Goal: Task Accomplishment & Management: Manage account settings

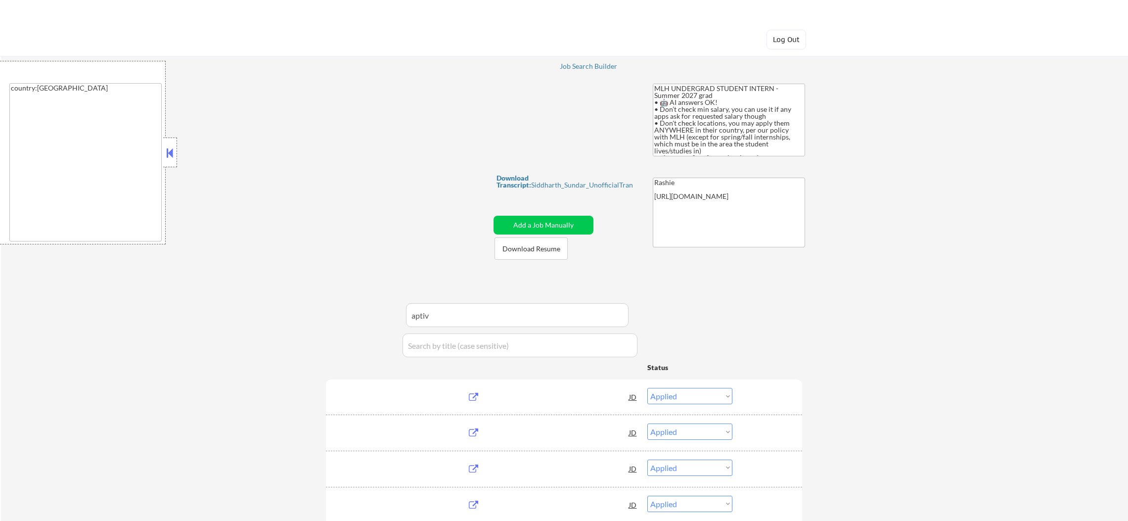
select select ""applied""
select select ""excluded__blocklist_""
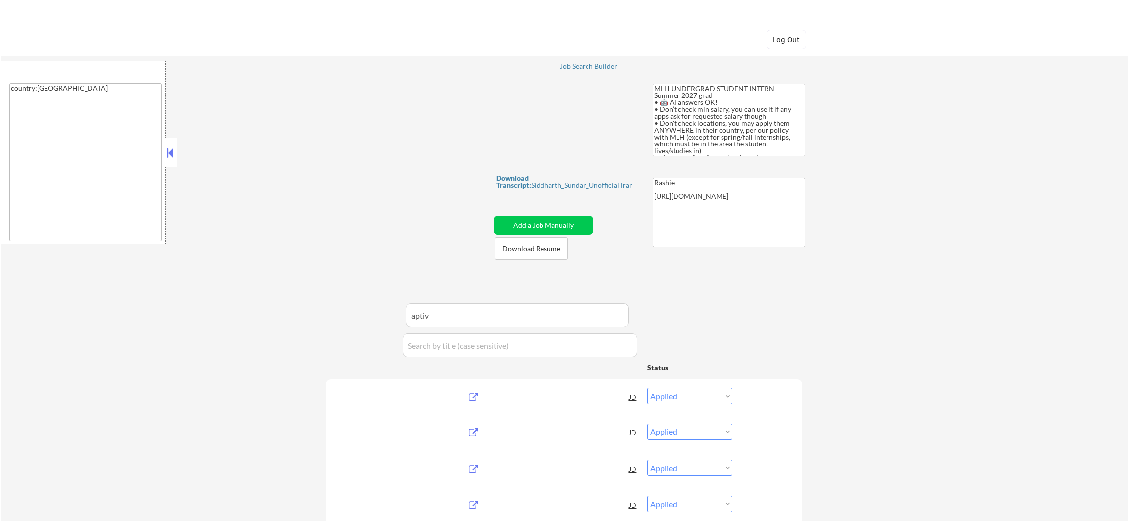
select select ""applied""
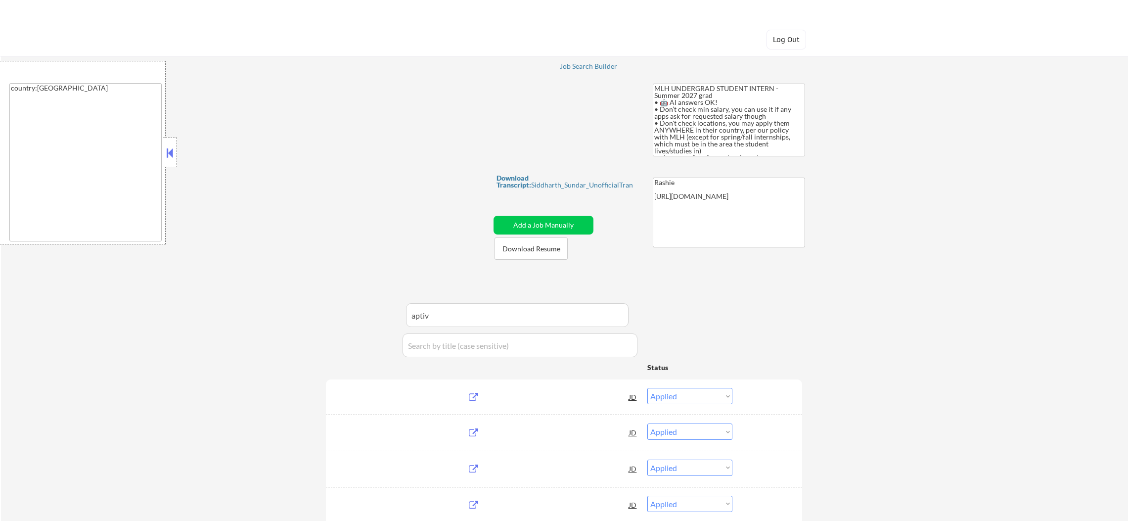
select select ""applied""
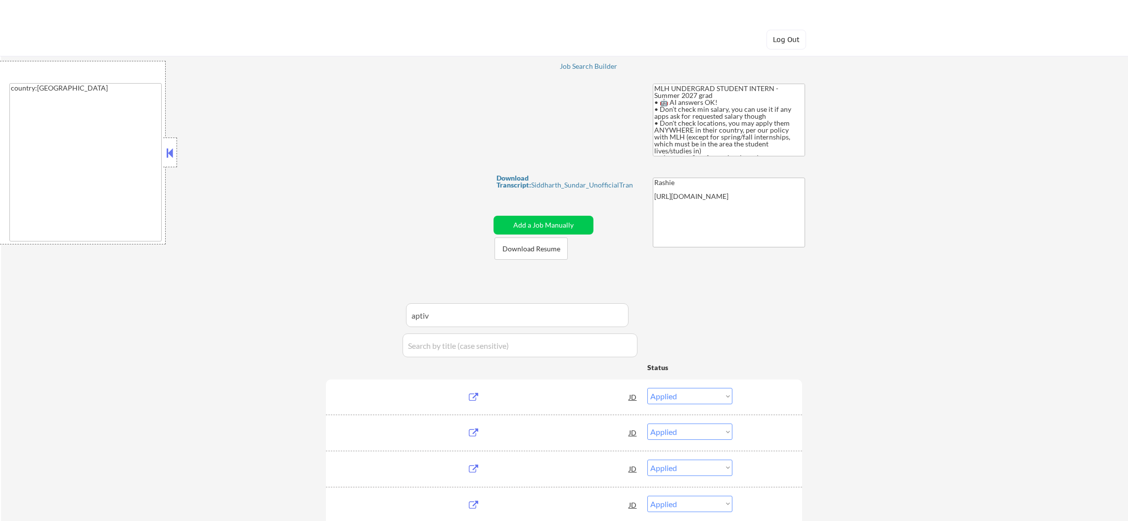
select select ""applied""
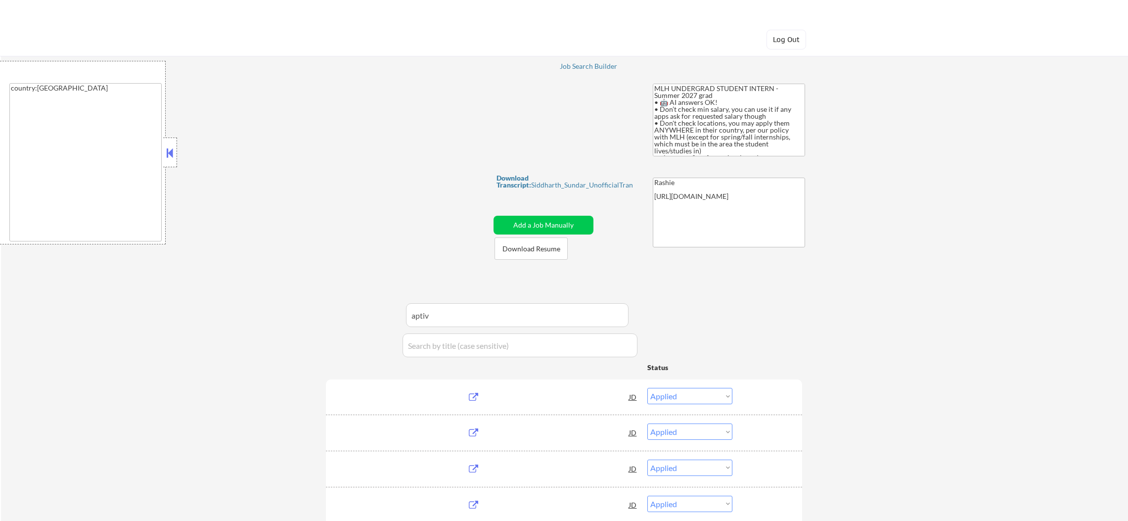
select select ""applied""
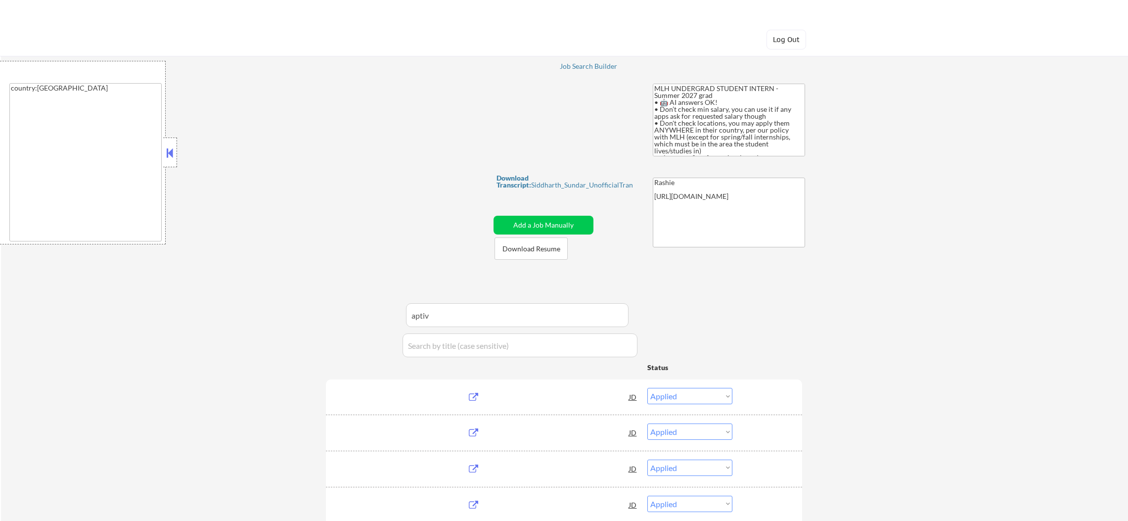
select select ""applied""
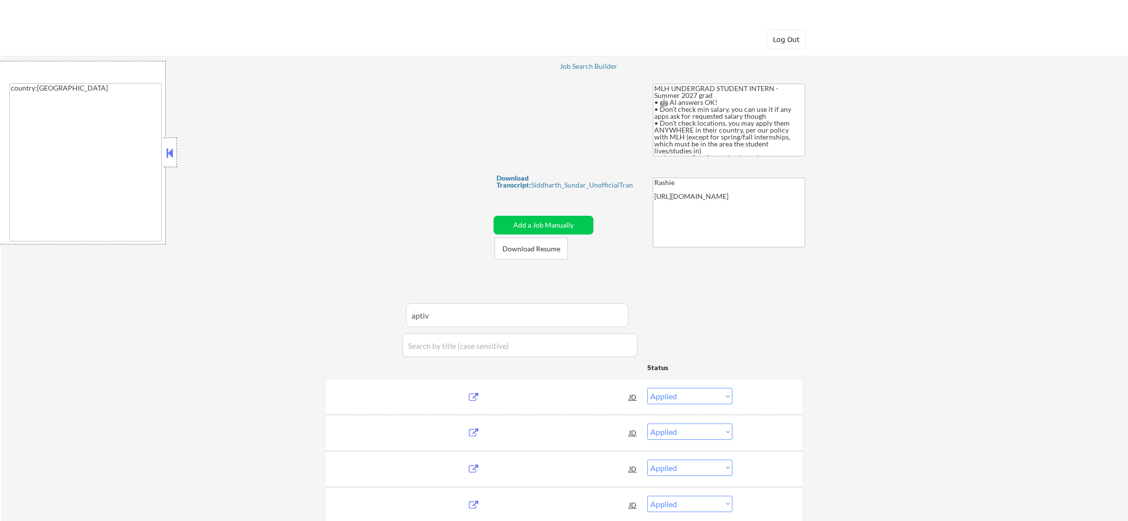
select select ""excluded__blocklist_""
select select ""applied""
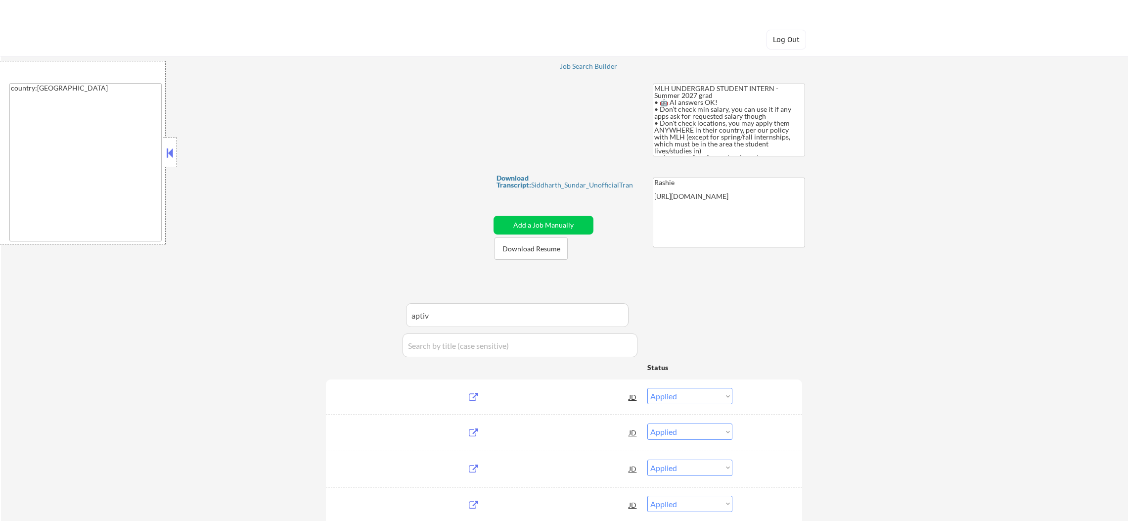
select select ""applied""
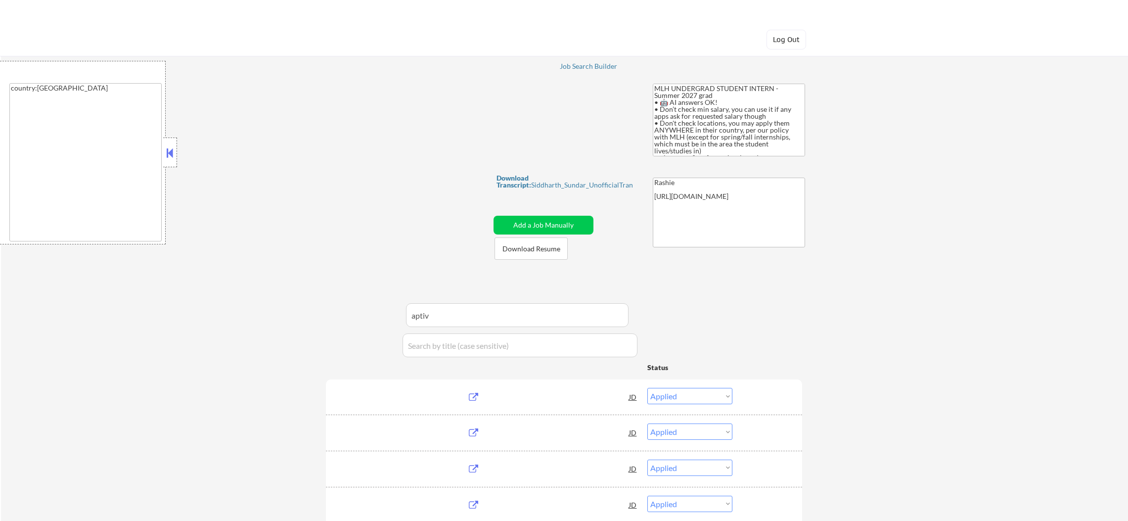
select select ""excluded__expired_""
select select ""excluded__other_""
select select ""excluded__bad_match_""
select select ""excluded__expired_""
select select ""excluded__bad_match_""
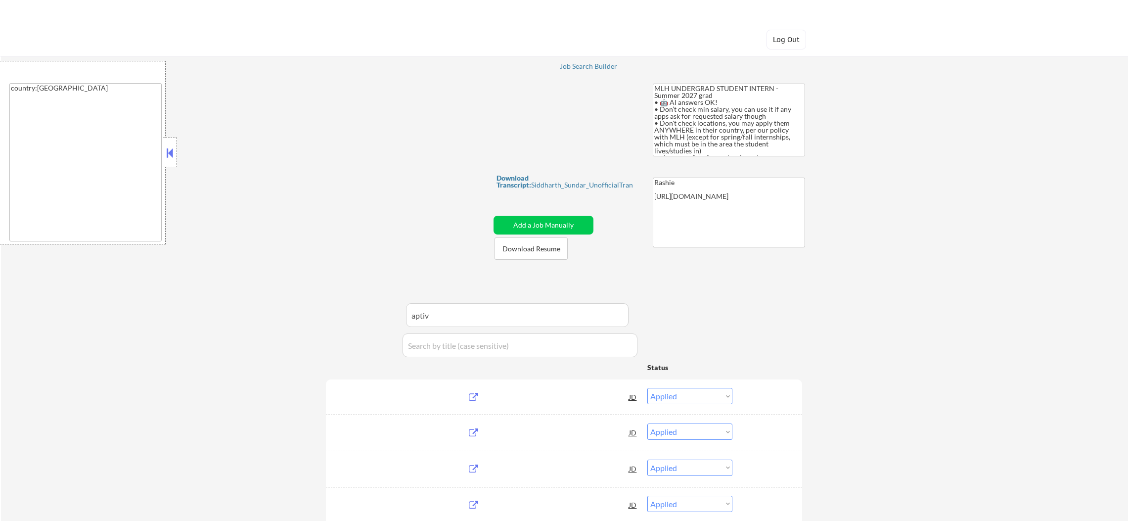
select select ""excluded__other_""
select select ""excluded__bad_match_""
select select ""excluded__other_""
select select ""excluded__blocklist_""
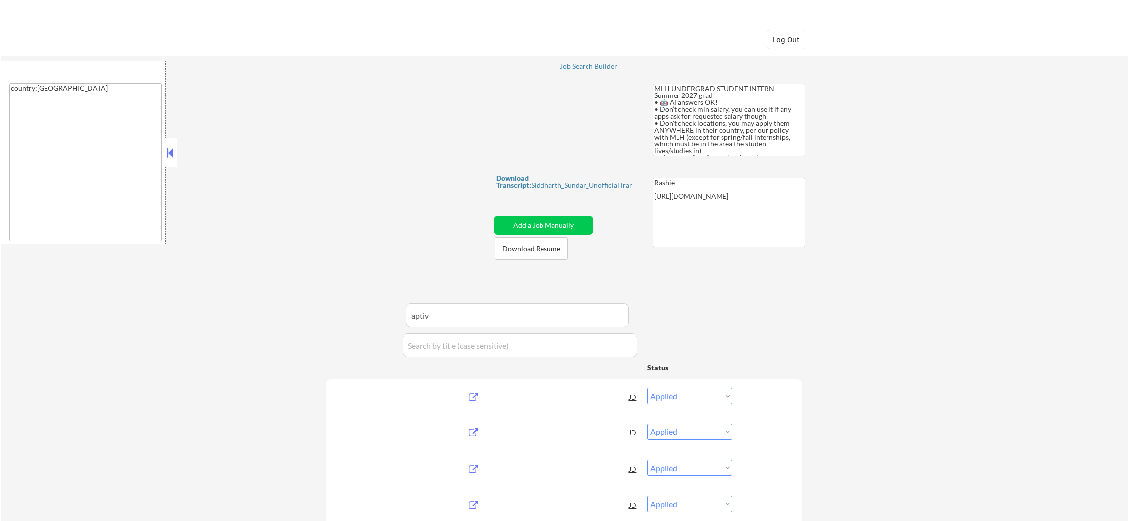
select select ""excluded__location_""
select select ""excluded__bad_match_""
select select ""excluded__blocklist_""
select select ""excluded""
select select ""excluded__bad_match_""
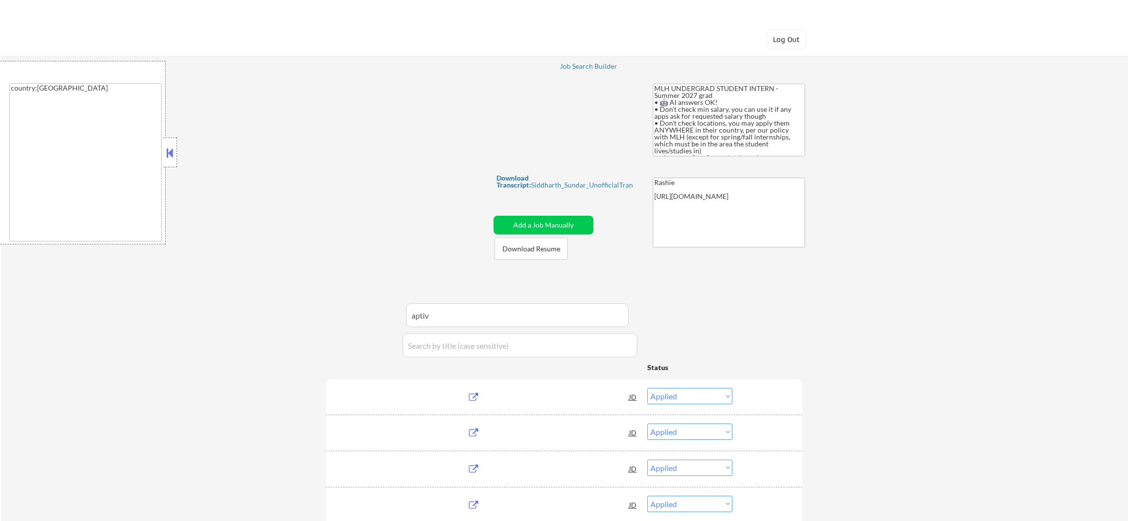
select select ""excluded__other_""
select select ""excluded__bad_match_""
select select ""excluded""
select select ""excluded__other_""
select select ""excluded__blocklist_""
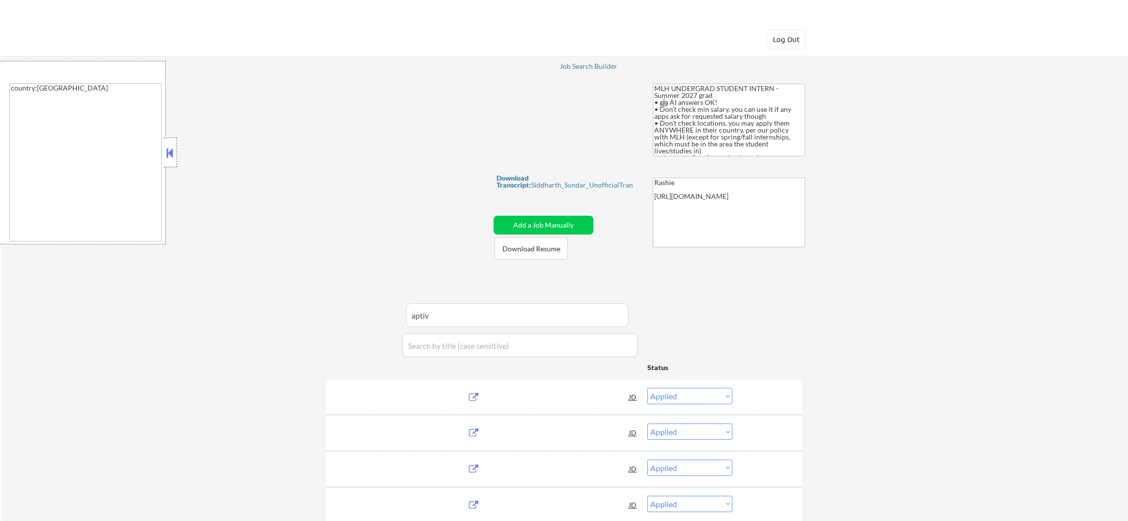
select select ""excluded__bad_match_""
select select ""excluded__expired_""
select select ""excluded__other_""
select select ""excluded__bad_match_""
select select ""excluded""
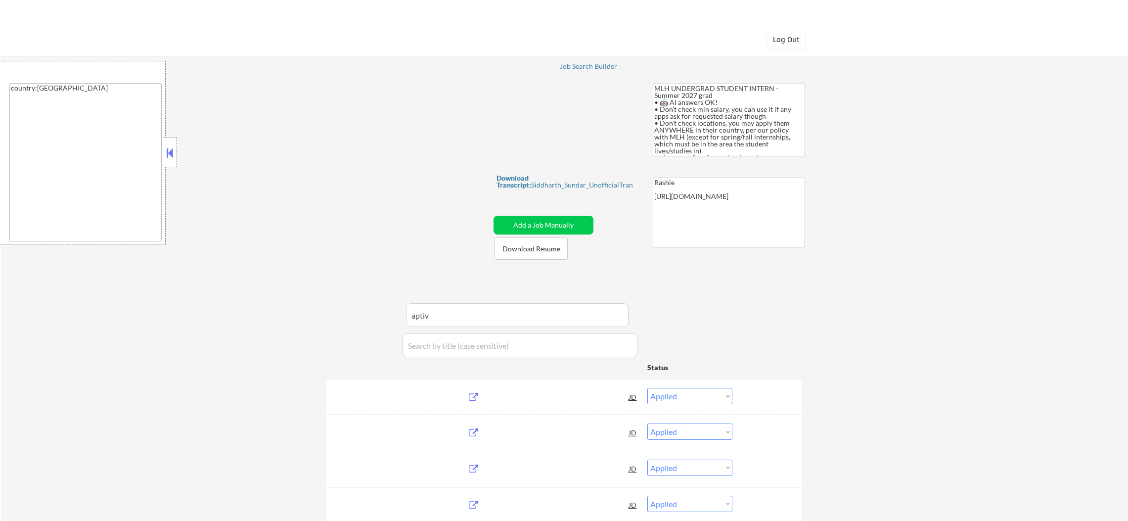
select select ""excluded""
select select ""excluded__blocklist_""
select select ""excluded__bad_match_""
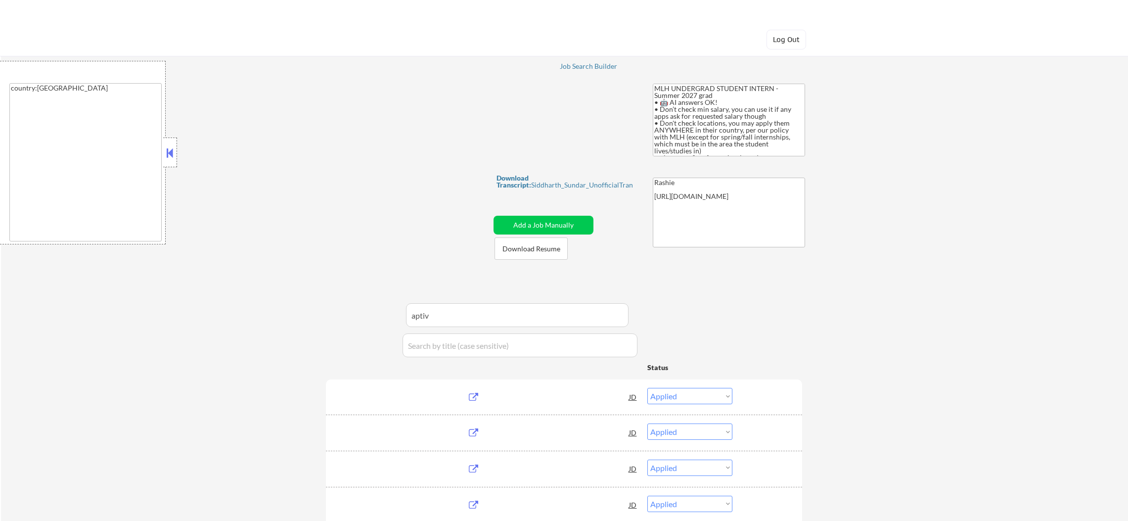
select select ""excluded__bad_match_""
select select ""excluded__blocklist_""
select select ""excluded__expired_""
select select ""excluded__bad_match_""
select select ""excluded__blocklist_""
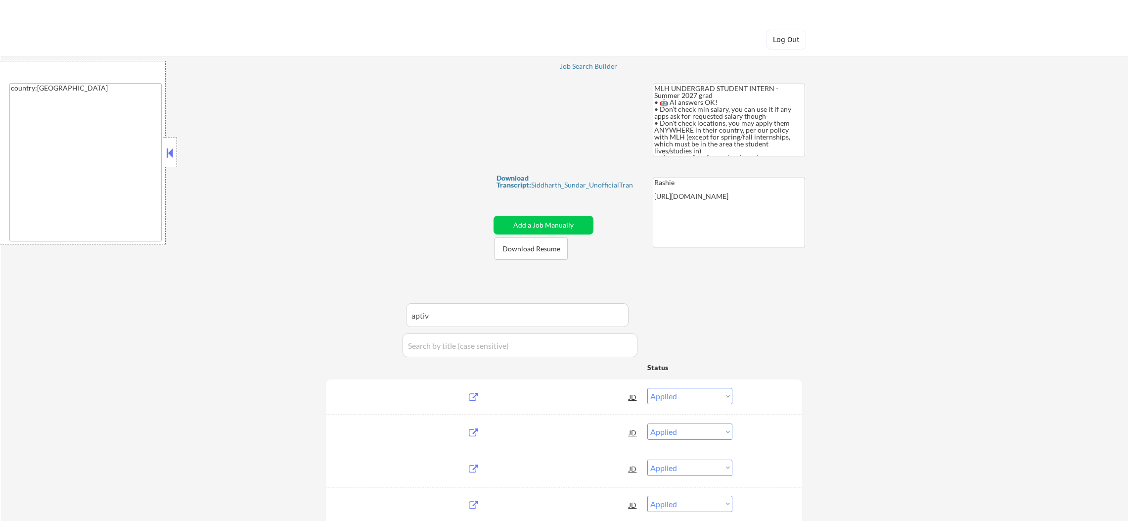
select select ""excluded__bad_match_""
select select ""excluded""
select select ""pending""
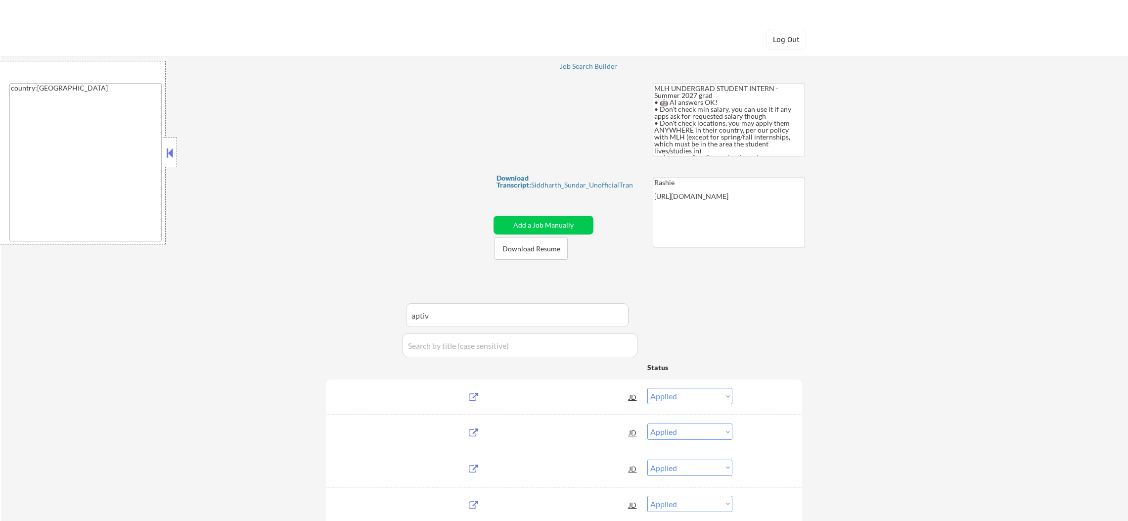
select select ""excluded""
select select ""excluded__other_""
select select ""excluded__bad_match_""
select select ""excluded""
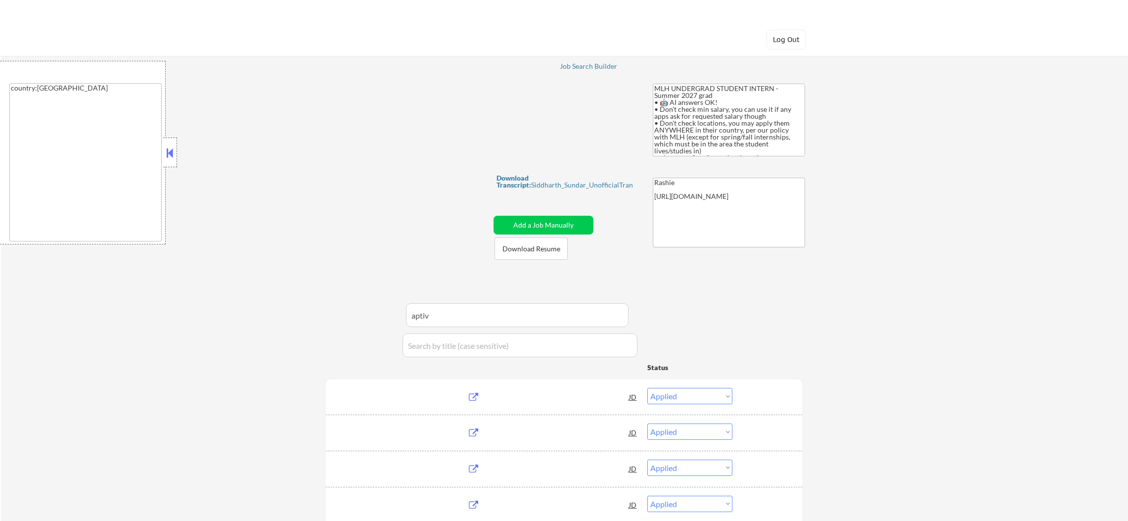
select select ""excluded""
select select ""excluded__expired_""
select select ""excluded__bad_match_""
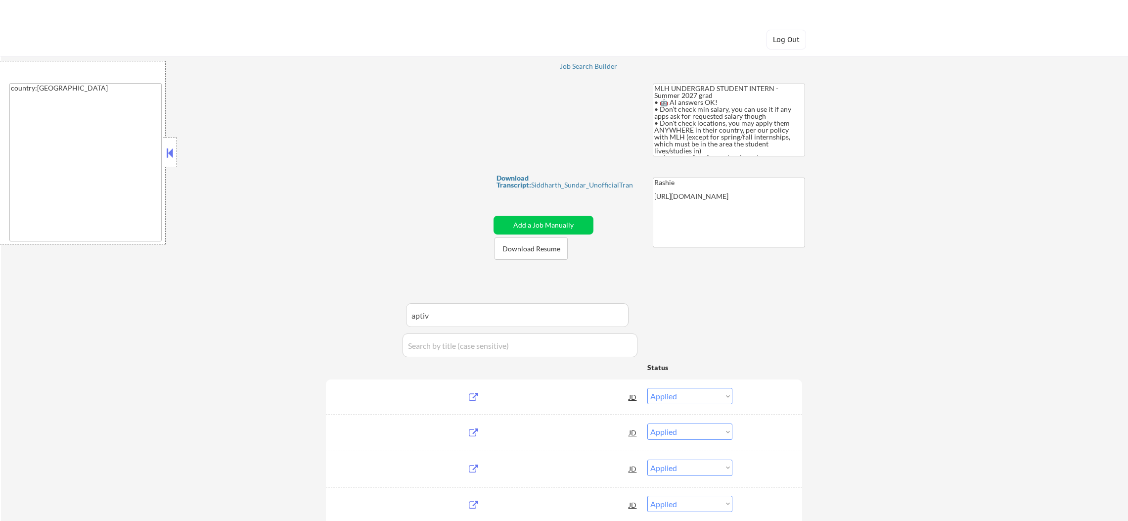
select select ""excluded__expired_""
select select ""excluded__bad_match_""
select select ""excluded""
select select ""excluded__bad_match_""
select select ""excluded__expired_""
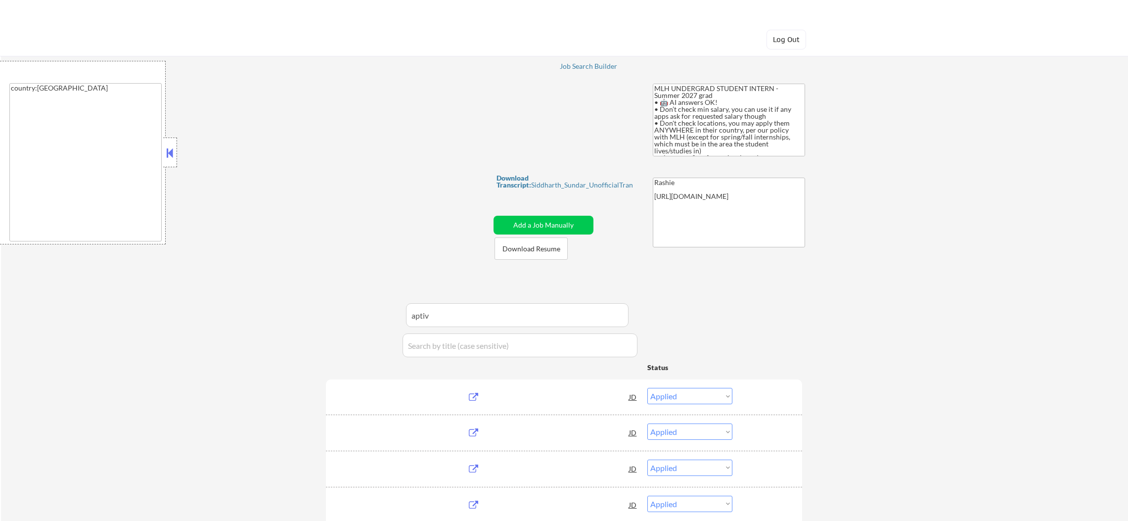
select select ""excluded__bad_match_""
select select ""pending""
select select ""excluded__bad_match_""
select select ""excluded__other_""
select select ""excluded__bad_match_""
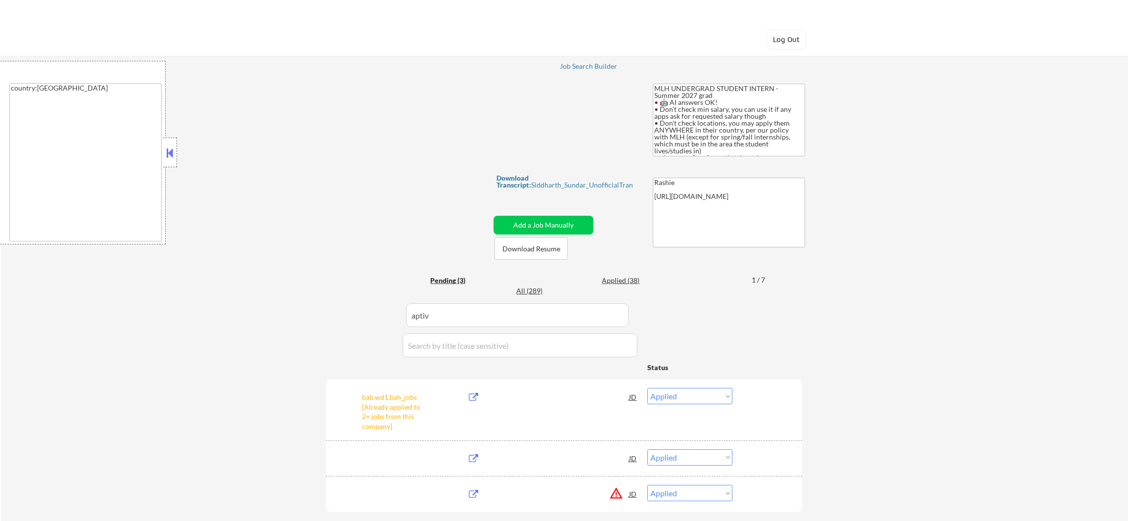
select select ""pending""
